Goal: Navigation & Orientation: Find specific page/section

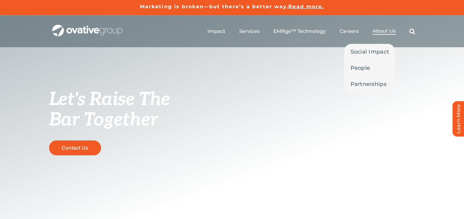
click at [378, 31] on span "About Us" at bounding box center [384, 31] width 23 height 6
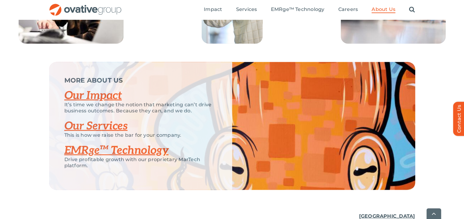
scroll to position [1344, 0]
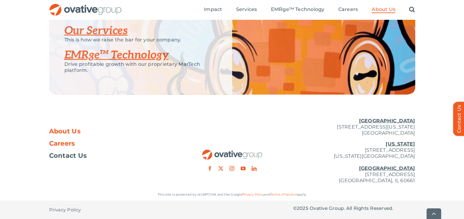
click at [69, 144] on span "Careers" at bounding box center [62, 144] width 26 height 6
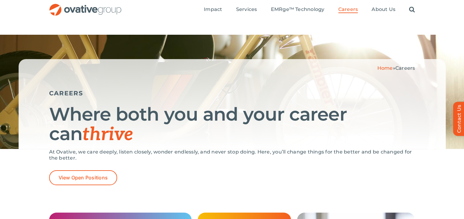
scroll to position [133, 0]
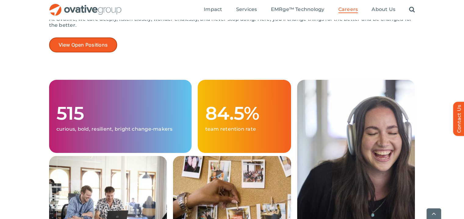
click at [87, 50] on link "View Open Positions" at bounding box center [83, 45] width 68 height 15
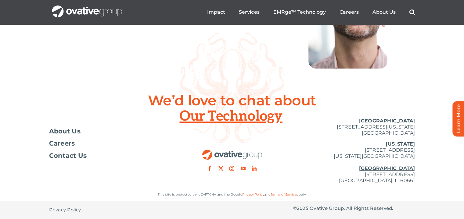
scroll to position [2276, 0]
click at [68, 133] on span "About Us" at bounding box center [65, 131] width 32 height 6
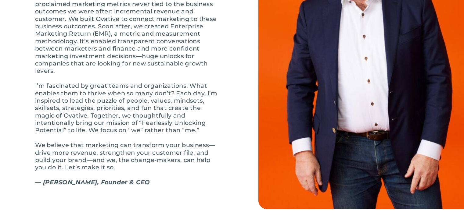
scroll to position [687, 0]
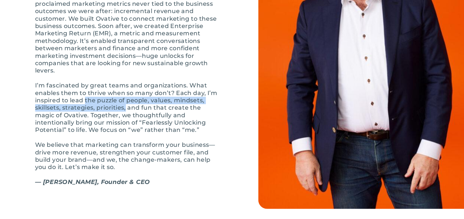
drag, startPoint x: 90, startPoint y: 133, endPoint x: 123, endPoint y: 139, distance: 34.0
click at [123, 139] on p "I’m fascinated by great teams and organizations. What enables them to thrive wh…" at bounding box center [125, 127] width 153 height 43
copy p "the puzzle of people, values, mindsets, skillsets, strategies, priorities,"
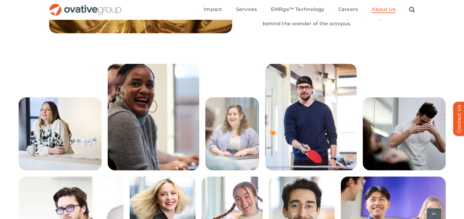
scroll to position [996, 0]
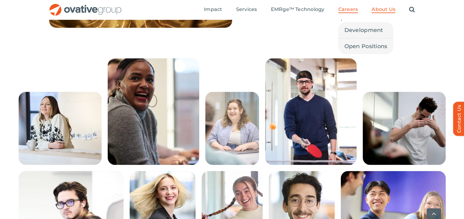
click at [349, 12] on span "Careers" at bounding box center [348, 9] width 20 height 6
